Goal: Information Seeking & Learning: Check status

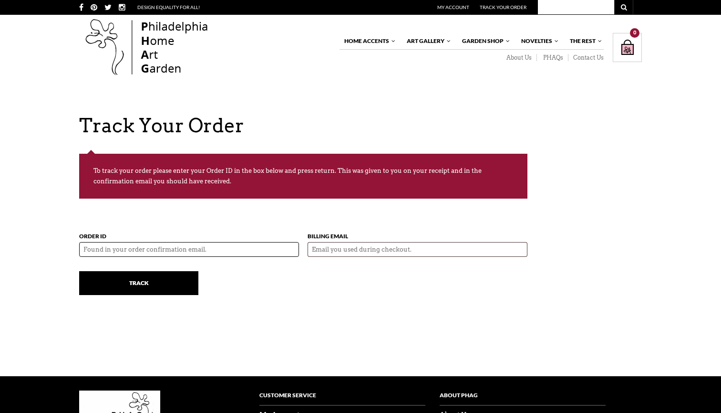
paste input "55791"
type input "55791"
type input "[EMAIL_ADDRESS][DOMAIN_NAME]"
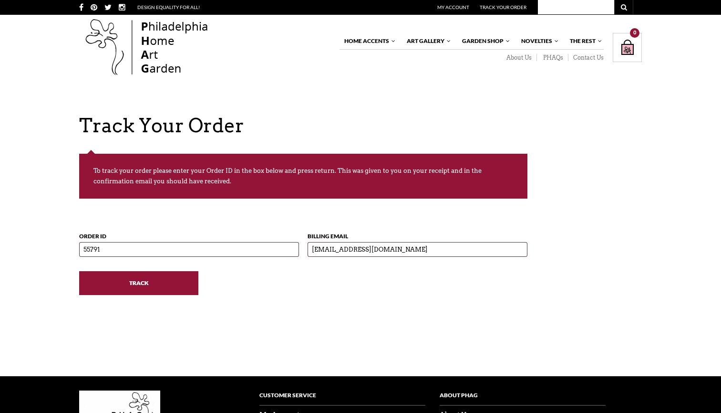
click at [135, 280] on input "Track" at bounding box center [138, 283] width 119 height 24
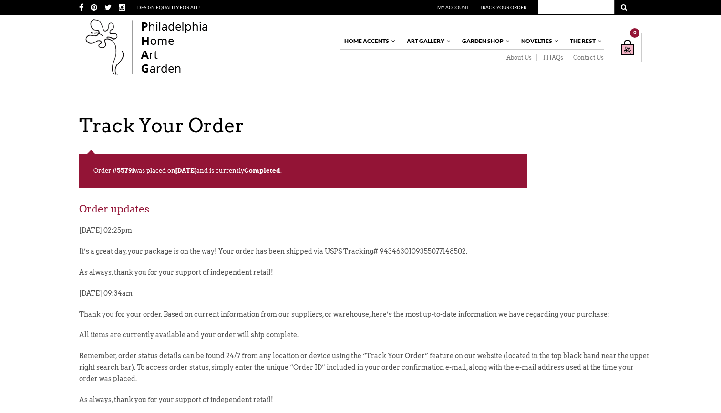
scroll to position [73, 0]
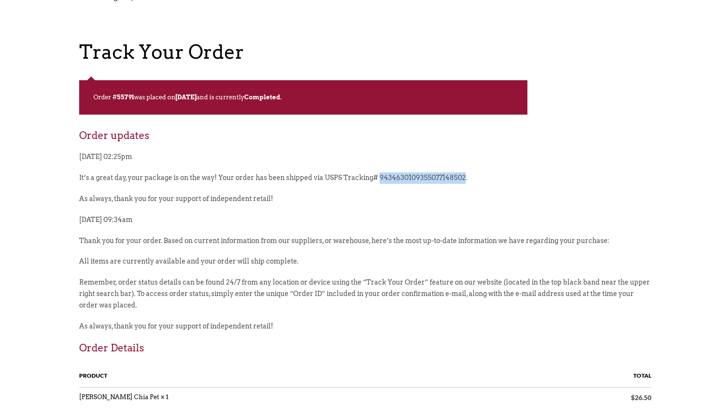
drag, startPoint x: 380, startPoint y: 177, endPoint x: 462, endPoint y: 178, distance: 82.5
click at [462, 178] on p "It’s a great day, your package is on the way! Your order has been shipped via U…" at bounding box center [365, 182] width 572 height 21
copy p "9434630109355077148502"
